Goal: Communication & Community: Connect with others

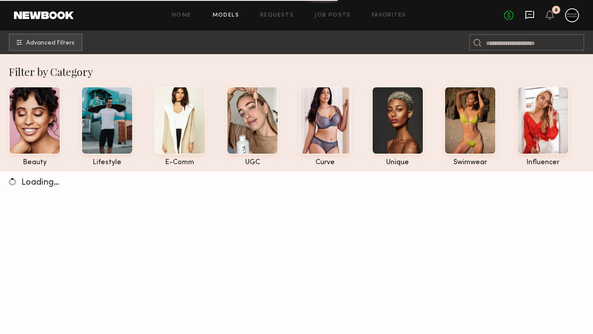
click at [529, 13] on icon at bounding box center [530, 15] width 10 height 10
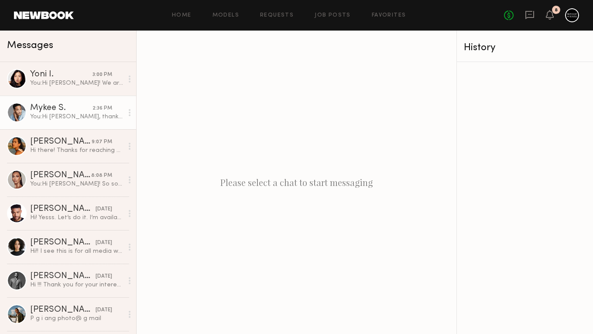
click at [94, 111] on div "2:36 PM" at bounding box center [103, 108] width 20 height 8
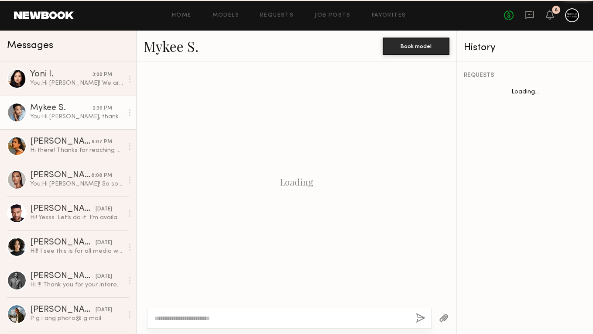
scroll to position [771, 0]
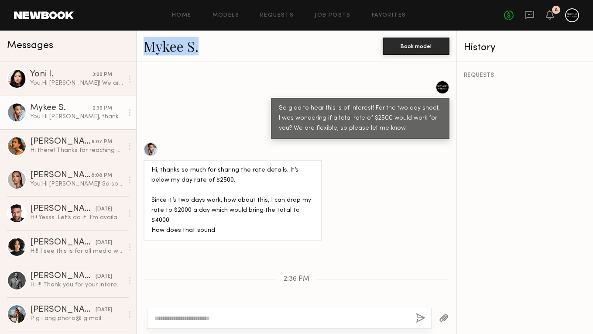
drag, startPoint x: 207, startPoint y: 48, endPoint x: 148, endPoint y: 49, distance: 58.9
click at [148, 49] on div "Mykee S." at bounding box center [263, 46] width 239 height 19
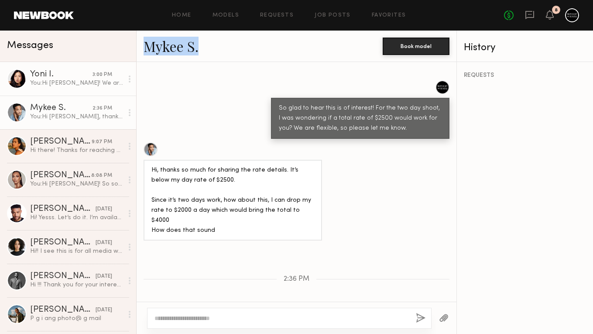
click at [72, 84] on div "You: Hi [PERSON_NAME]! We are waiting on final timing for the shoot and then i …" at bounding box center [76, 83] width 93 height 8
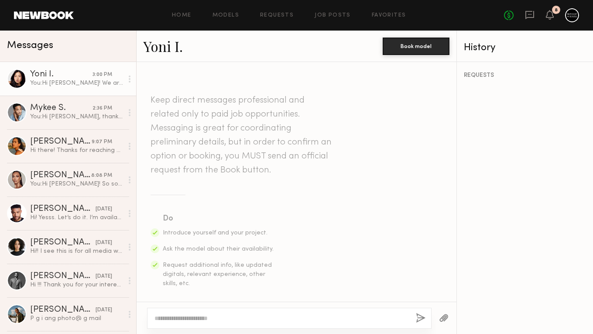
scroll to position [705, 0]
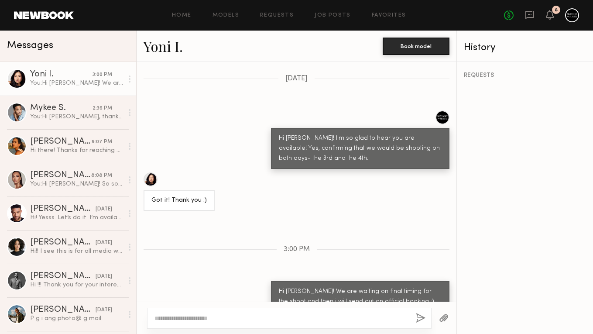
click at [484, 44] on div "History" at bounding box center [525, 48] width 122 height 10
click at [171, 47] on link "Yoni I." at bounding box center [163, 46] width 39 height 19
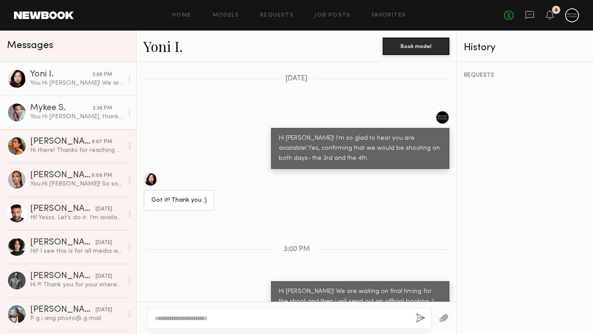
click at [58, 117] on div "You: Hi [PERSON_NAME], thank you for your response! We are wondering if there i…" at bounding box center [76, 117] width 93 height 8
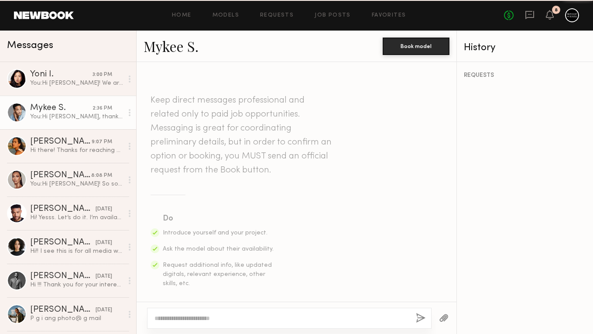
scroll to position [771, 0]
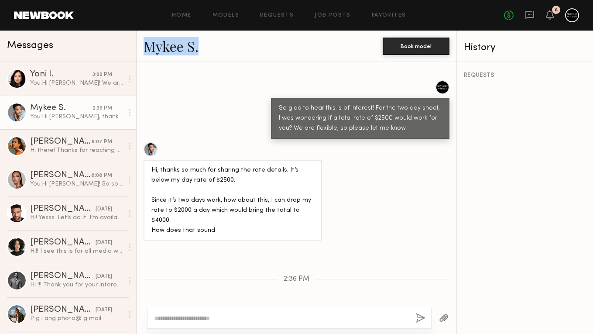
drag, startPoint x: 204, startPoint y: 45, endPoint x: 145, endPoint y: 46, distance: 59.4
click at [145, 46] on div "Mykee S." at bounding box center [263, 46] width 239 height 19
copy link "Mykee S."
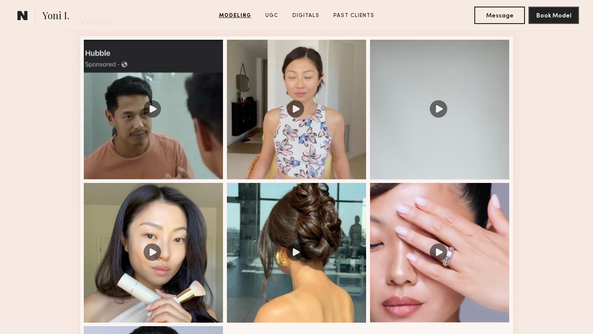
scroll to position [921, 0]
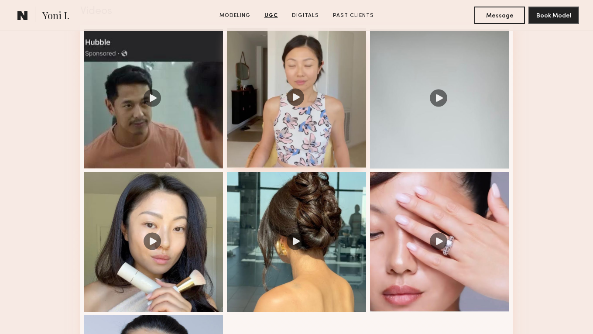
click at [348, 106] on div at bounding box center [297, 98] width 140 height 140
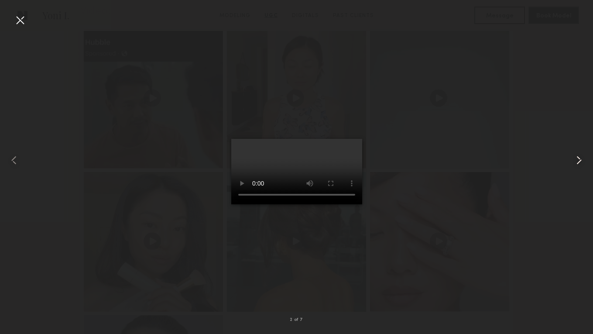
click at [357, 139] on video at bounding box center [296, 171] width 131 height 65
click at [21, 24] on div at bounding box center [20, 20] width 14 height 14
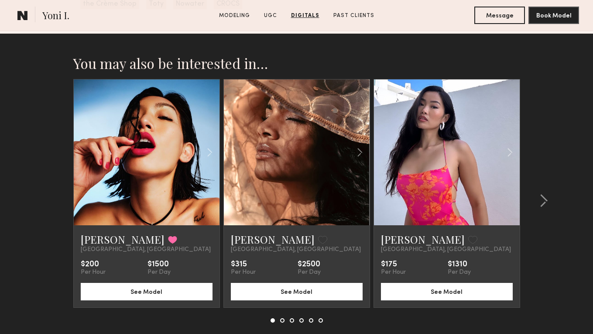
scroll to position [2501, 0]
